Goal: Task Accomplishment & Management: Manage account settings

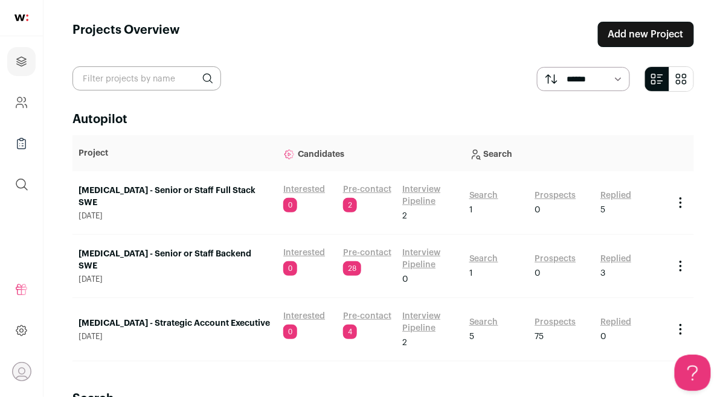
click at [432, 197] on link "Interview Pipeline" at bounding box center [429, 196] width 55 height 24
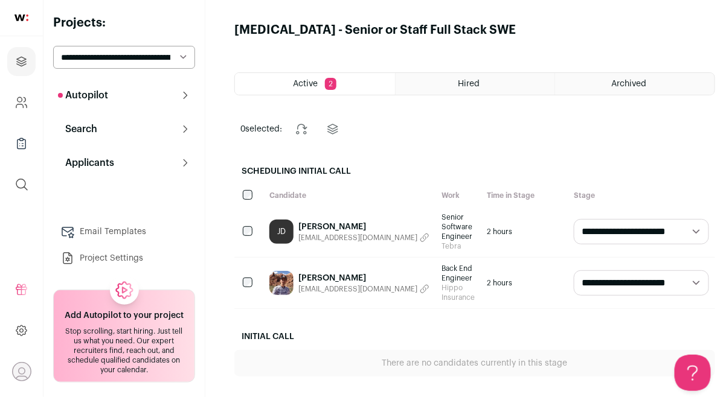
click at [347, 280] on link "Moyuan Chen" at bounding box center [363, 278] width 131 height 12
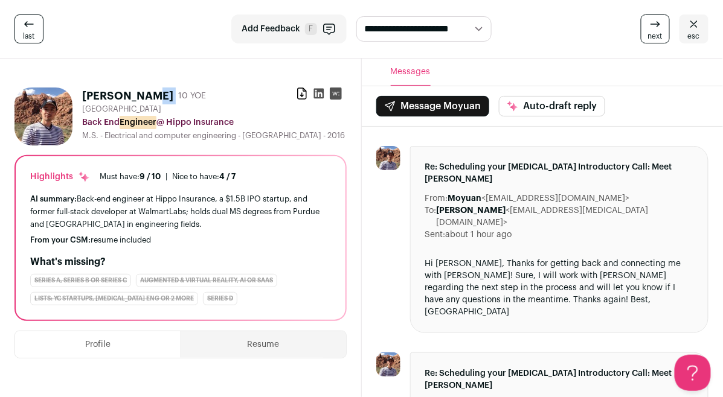
drag, startPoint x: 165, startPoint y: 95, endPoint x: 86, endPoint y: 94, distance: 78.5
click at [86, 94] on div "Moyuan Chen 10 YOE" at bounding box center [144, 96] width 124 height 17
copy div "Moyuan Chen"
click at [216, 109] on div "San Francisco Bay Area" at bounding box center [214, 109] width 264 height 10
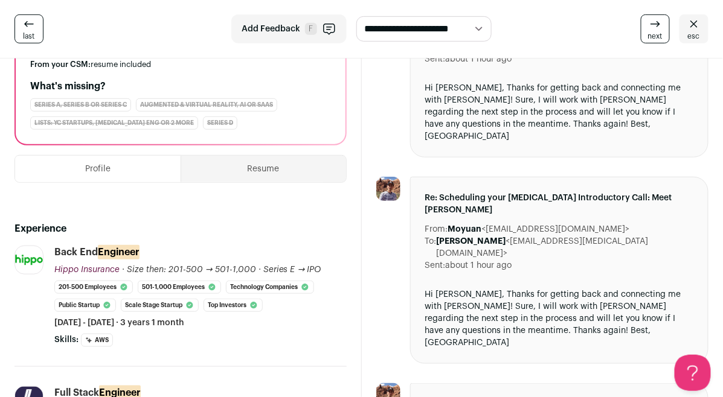
drag, startPoint x: 489, startPoint y: 180, endPoint x: 583, endPoint y: 179, distance: 94.2
click at [583, 223] on dd "Moyuan <dailyhisashi@gmail.com>" at bounding box center [539, 229] width 182 height 12
copy dd "dailyhisashi@gmail.com"
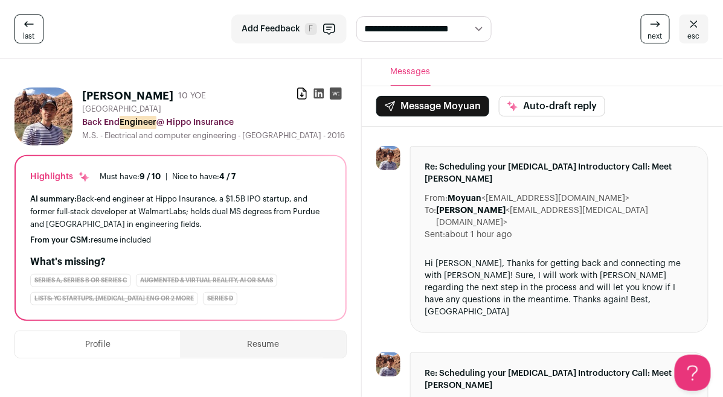
click at [315, 94] on icon at bounding box center [318, 94] width 10 height 10
click at [660, 39] on span "next" at bounding box center [655, 36] width 14 height 10
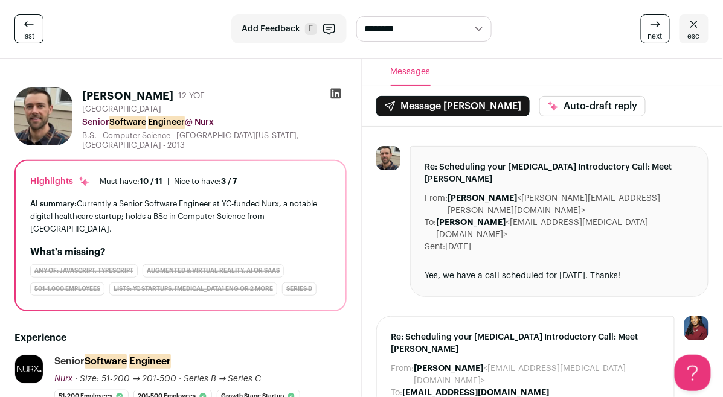
click at [27, 25] on icon at bounding box center [29, 24] width 14 height 14
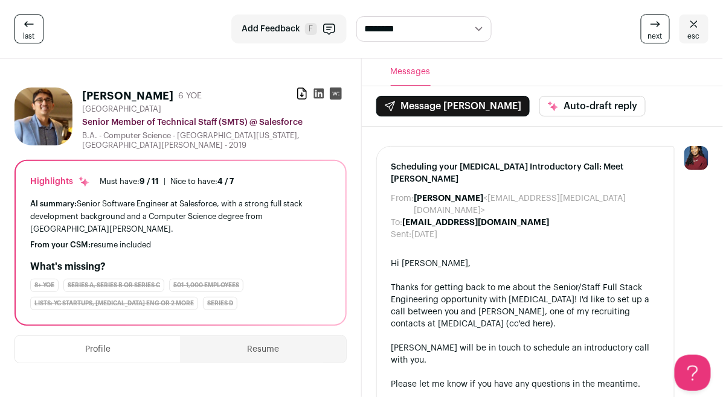
click at [695, 34] on span "esc" at bounding box center [694, 36] width 12 height 10
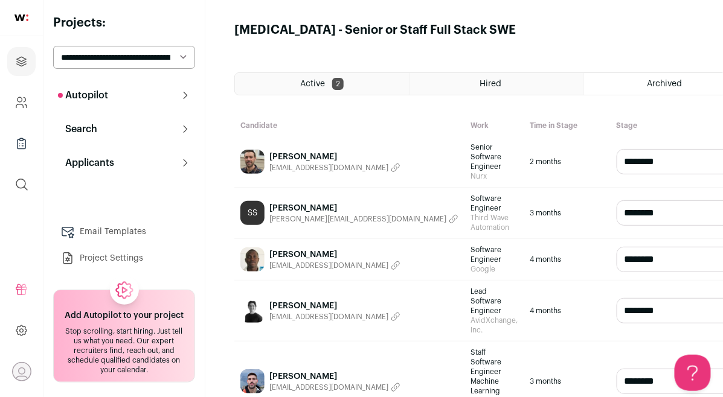
click at [136, 97] on button "Autopilot" at bounding box center [124, 95] width 142 height 24
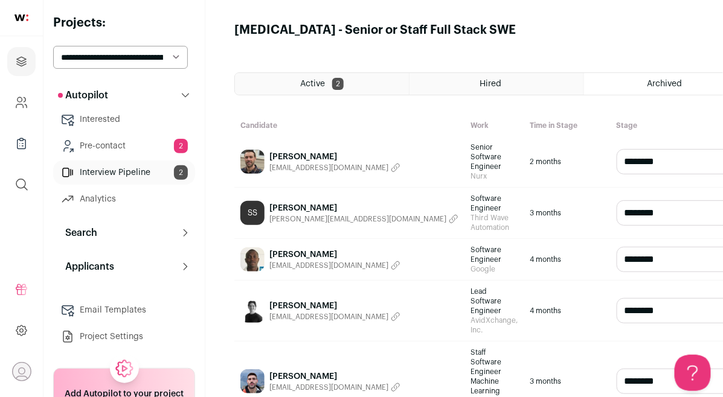
click at [124, 175] on link "Interview Pipeline 2" at bounding box center [124, 173] width 142 height 24
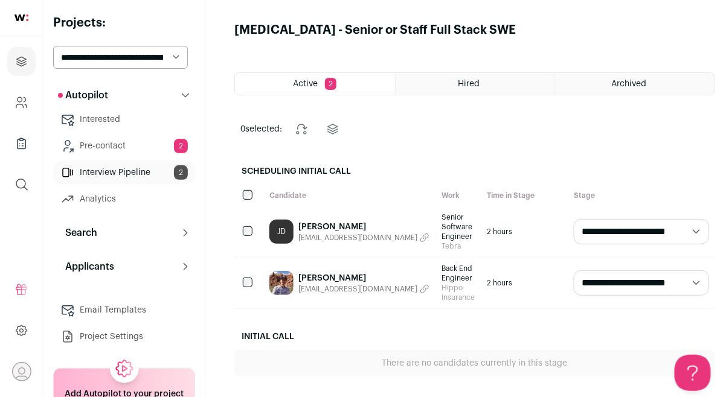
click at [361, 229] on link "[PERSON_NAME]" at bounding box center [363, 227] width 131 height 12
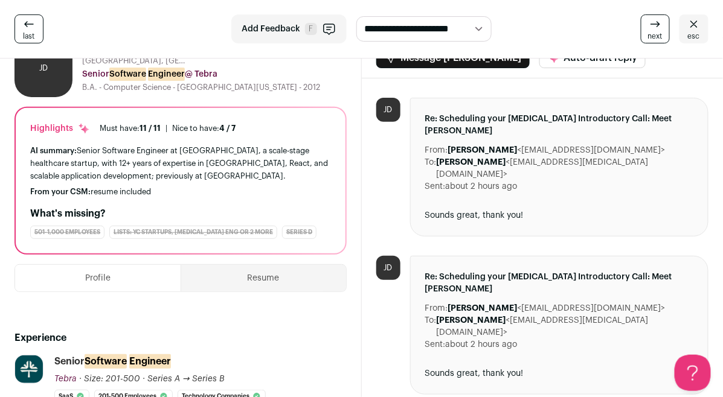
scroll to position [1, 0]
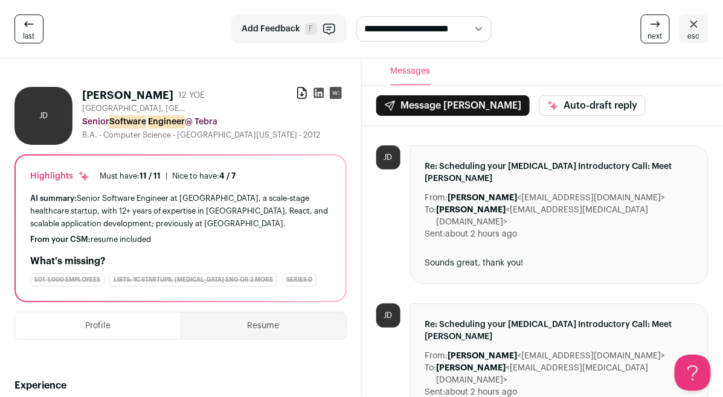
click at [319, 95] on icon at bounding box center [319, 93] width 12 height 12
click at [317, 94] on icon at bounding box center [318, 93] width 10 height 10
click at [264, 339] on button "Resume" at bounding box center [263, 326] width 165 height 27
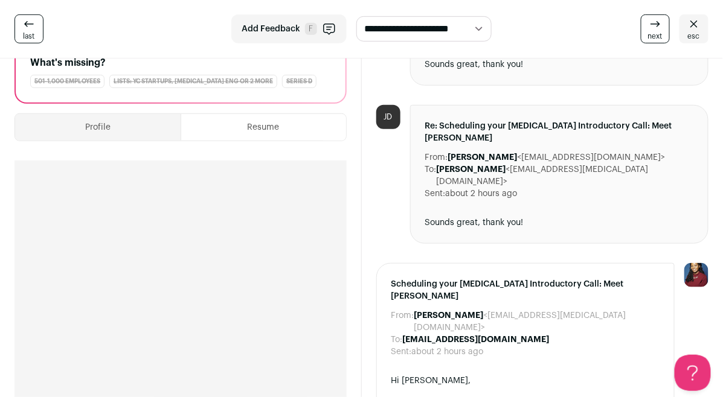
scroll to position [199, 0]
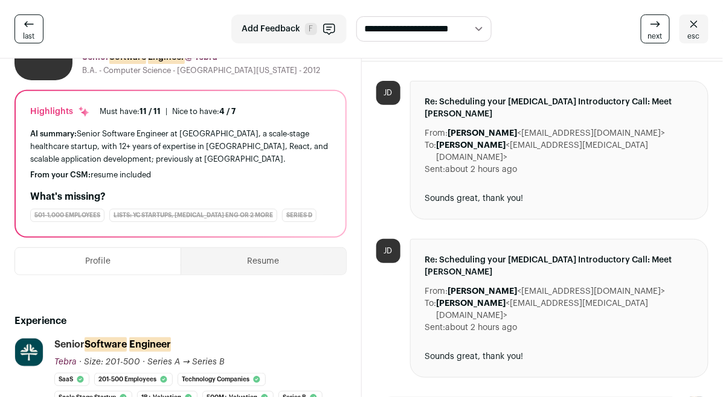
scroll to position [195, 0]
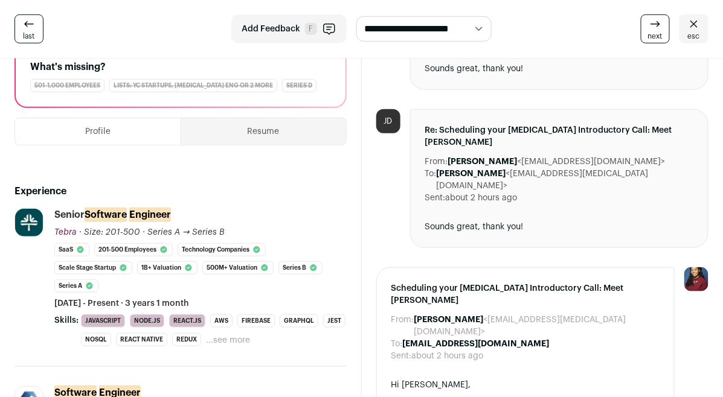
click at [271, 136] on button "Resume" at bounding box center [263, 131] width 165 height 27
